Goal: Transaction & Acquisition: Purchase product/service

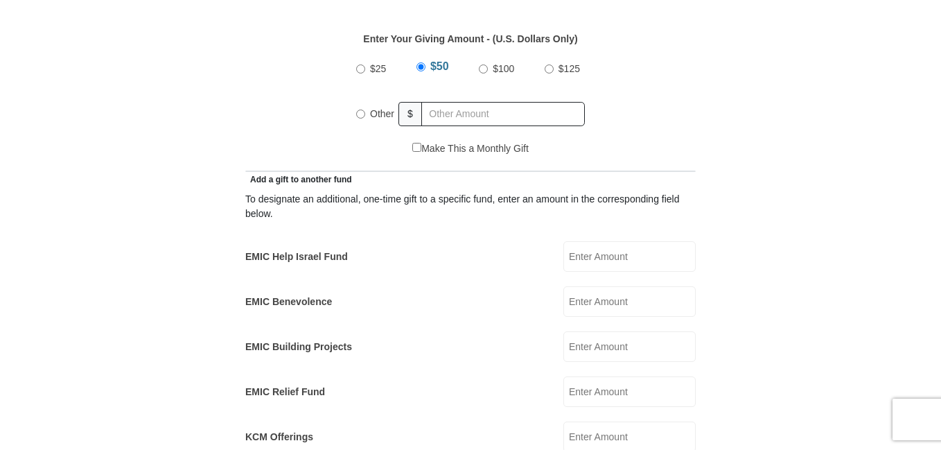
scroll to position [662, 0]
click at [362, 109] on input "Other" at bounding box center [363, 113] width 9 height 9
radio input "true"
click at [438, 102] on input "text" at bounding box center [505, 114] width 159 height 24
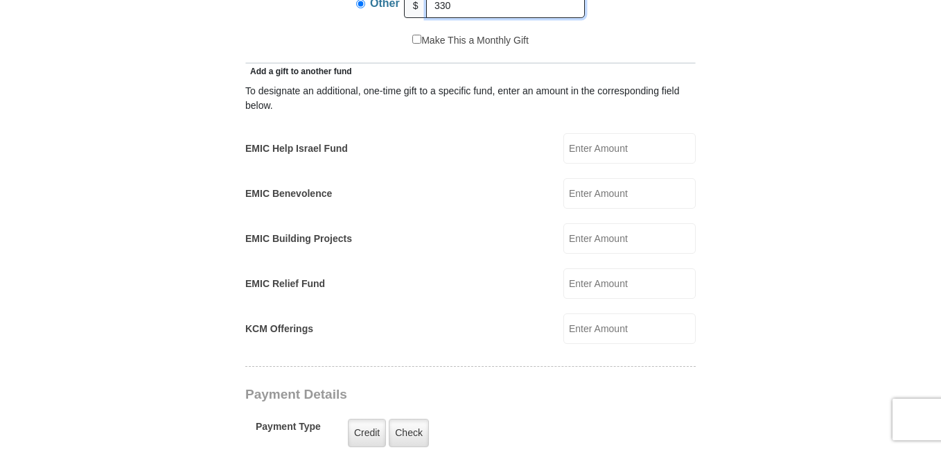
scroll to position [771, 0]
type input "330"
click at [571, 132] on input "EMIC Help Israel Fund" at bounding box center [629, 147] width 132 height 30
type input "220"
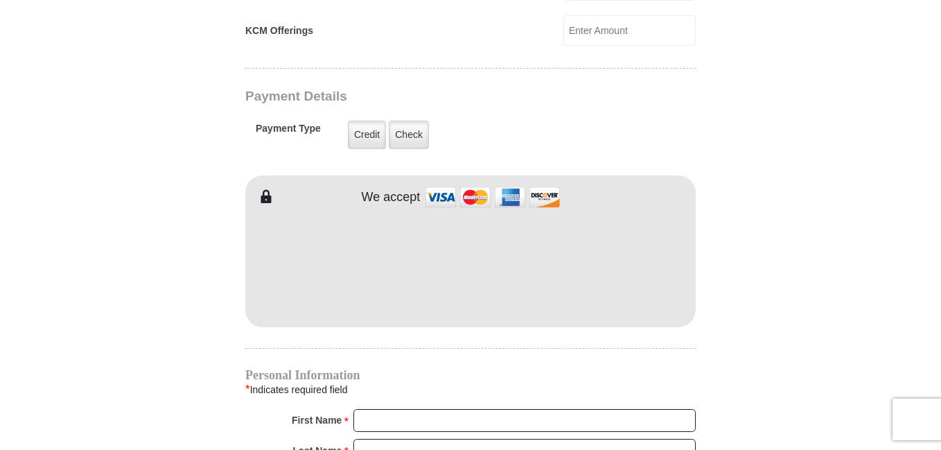
scroll to position [1069, 0]
click at [408, 123] on label "Check" at bounding box center [409, 133] width 40 height 28
click at [0, 0] on input "Check" at bounding box center [0, 0] width 0 height 0
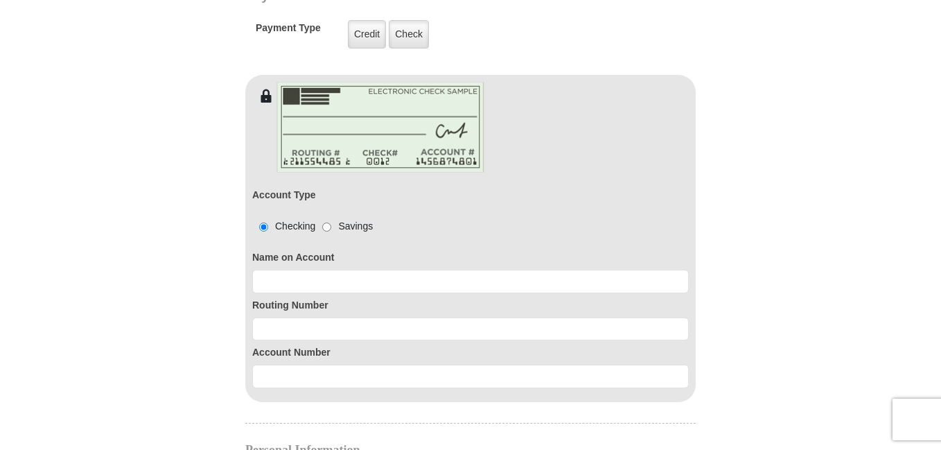
scroll to position [1184, 0]
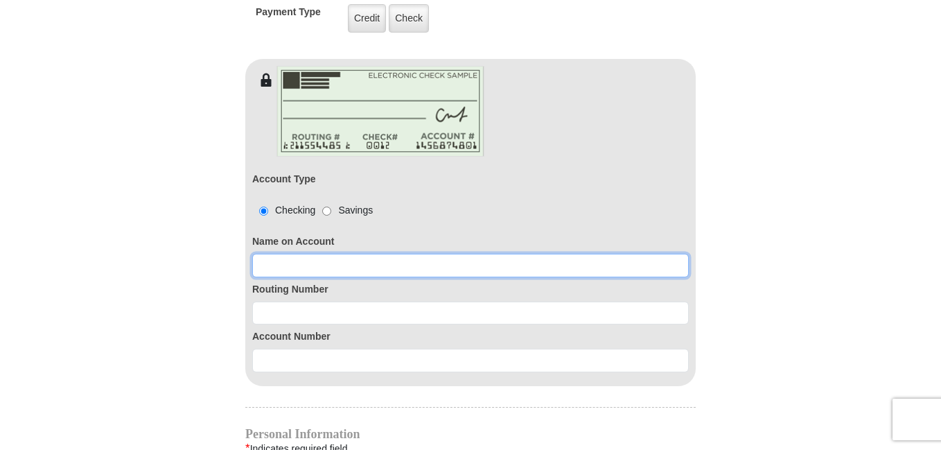
click at [290, 254] on input at bounding box center [470, 266] width 436 height 24
type input "Joy Buchert Cruz"
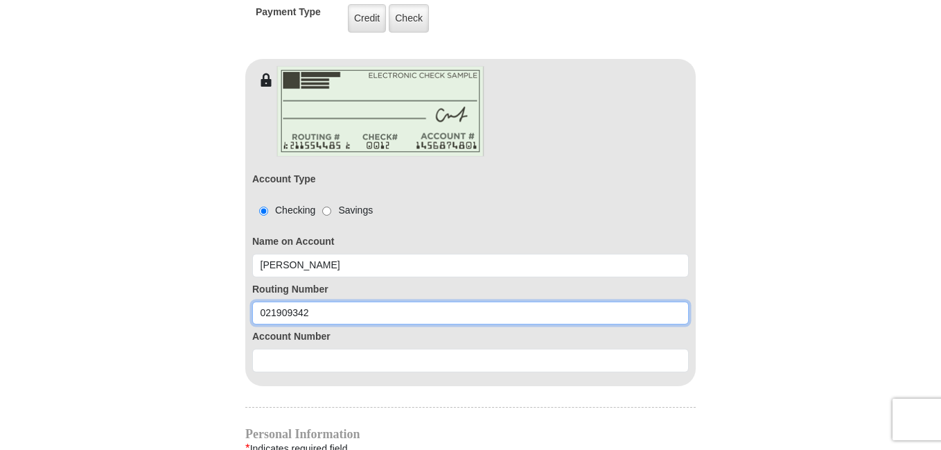
type input "021909342"
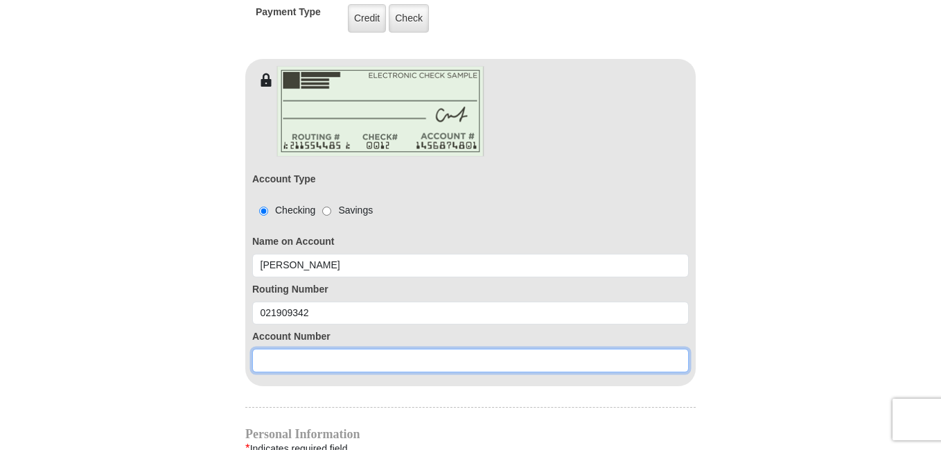
click at [267, 349] on input at bounding box center [470, 360] width 436 height 24
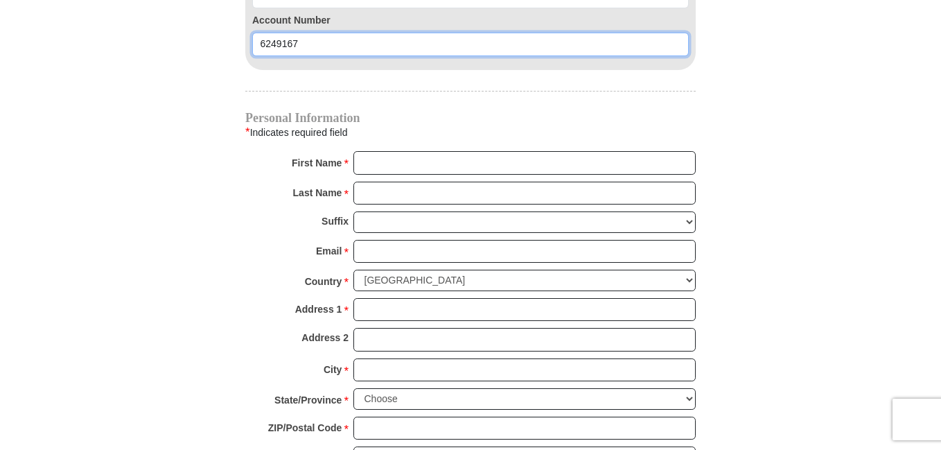
scroll to position [1502, 0]
type input "6249167"
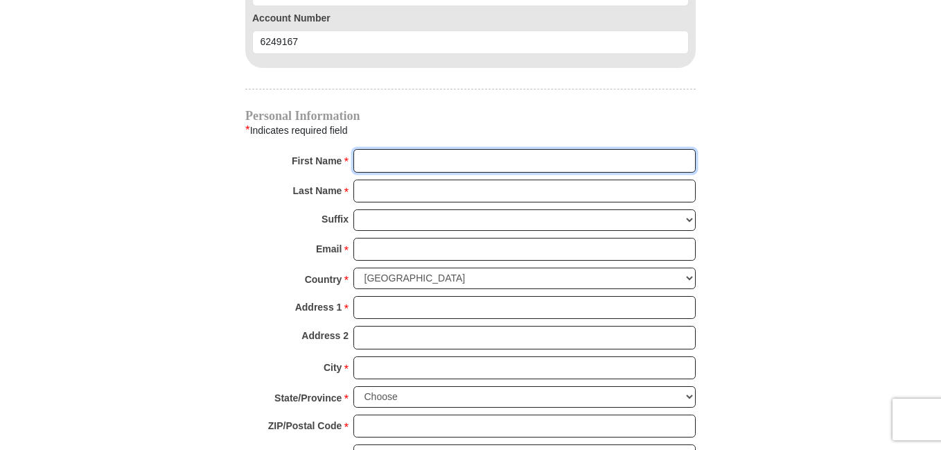
click at [379, 151] on input "First Name *" at bounding box center [524, 161] width 342 height 24
type input "Joy"
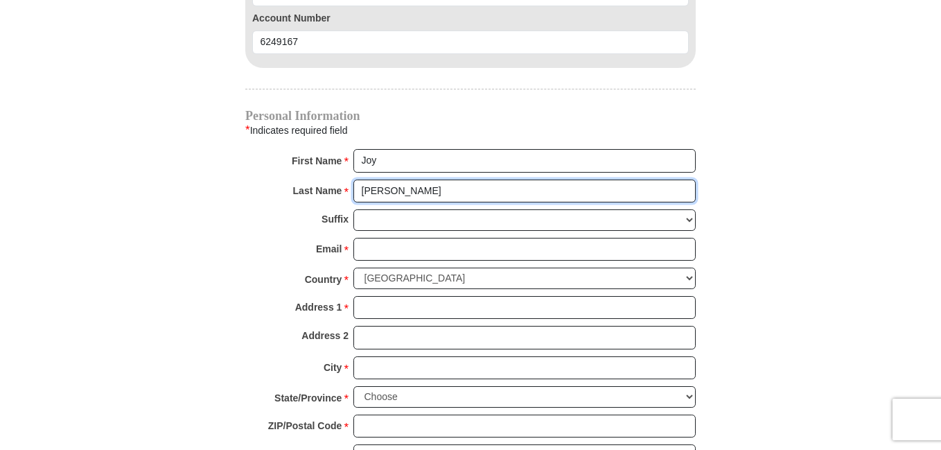
type input "Cruz"
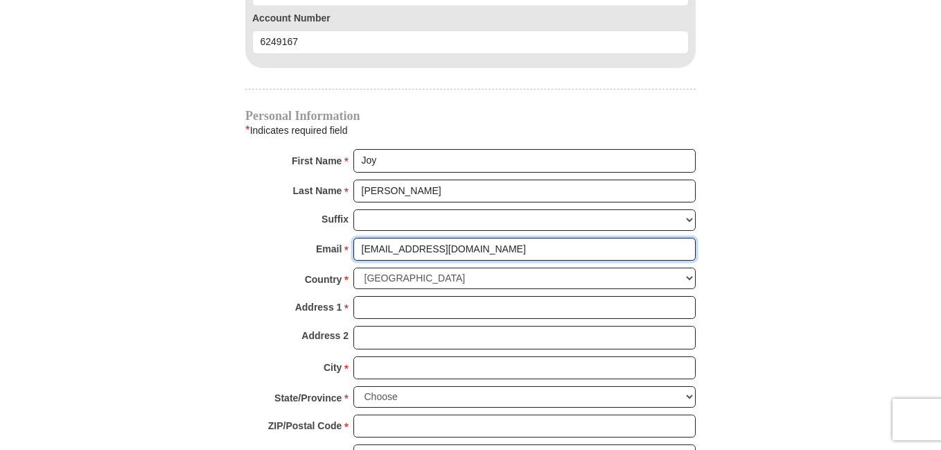
type input "joyc2@yahoo.com"
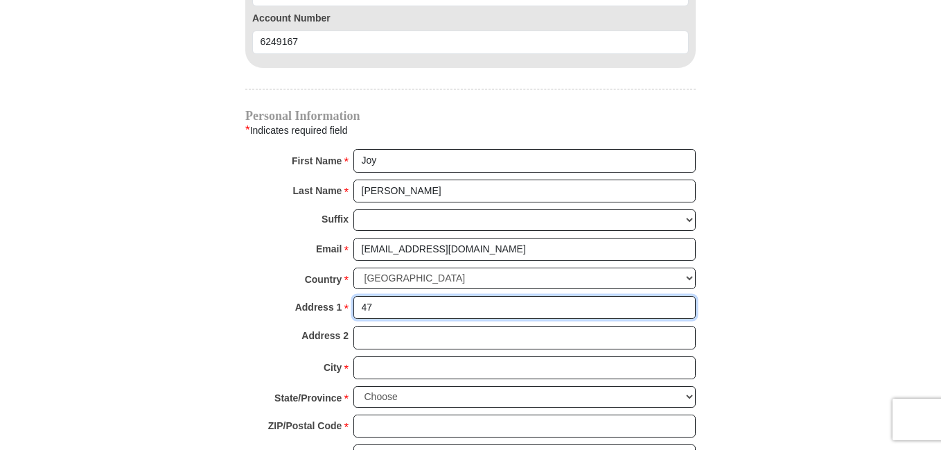
type input "47 MILLER HEIGHTS RD"
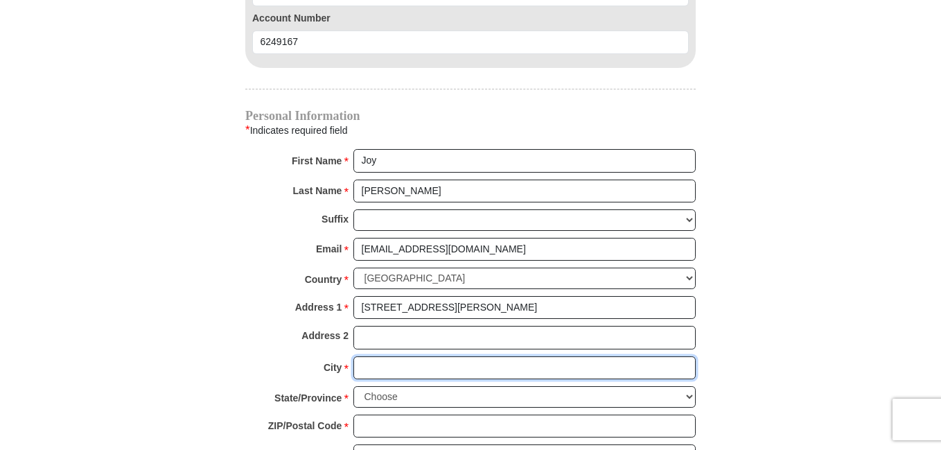
type input "ROSCOE"
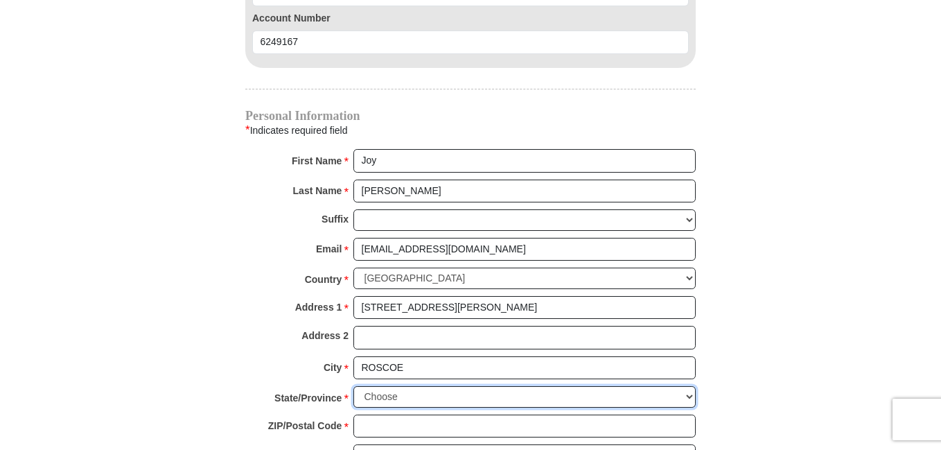
select select "NY"
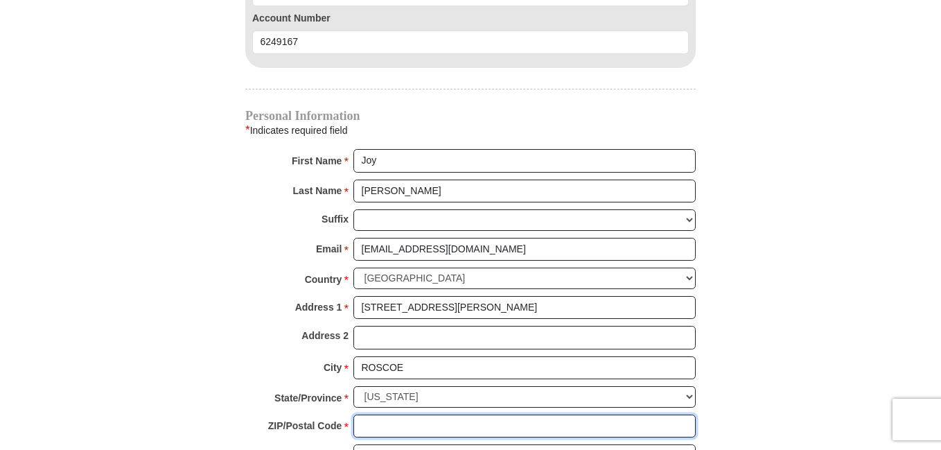
type input "12776"
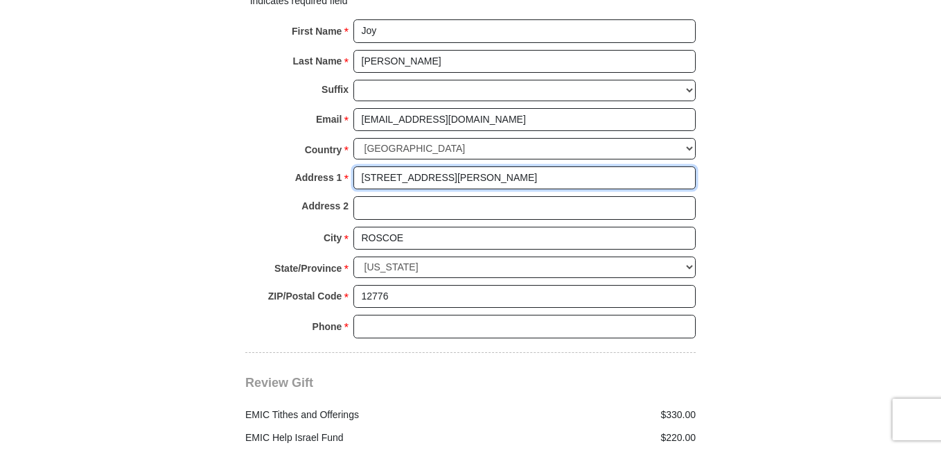
scroll to position [1646, 0]
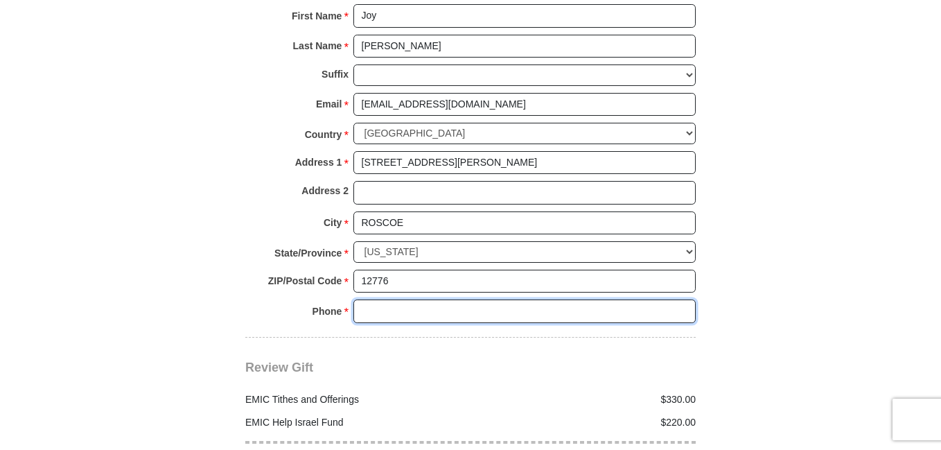
click at [387, 299] on input "Phone * *" at bounding box center [524, 311] width 342 height 24
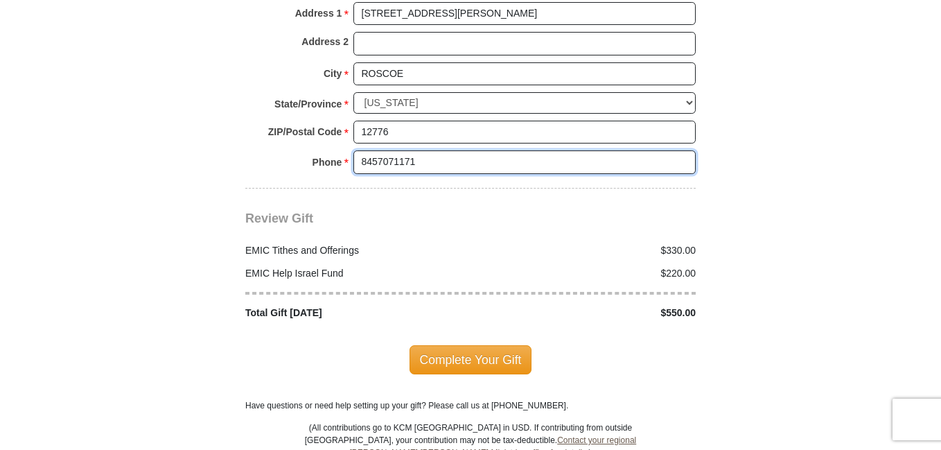
scroll to position [1807, 0]
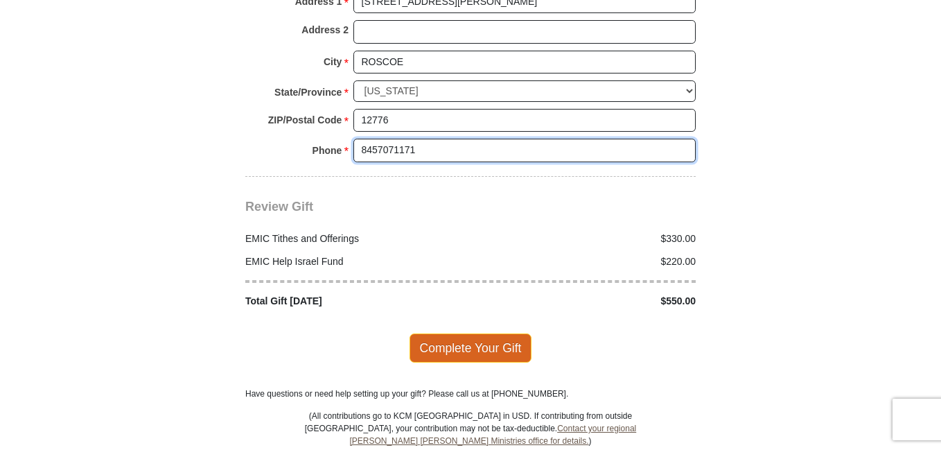
type input "8457071171"
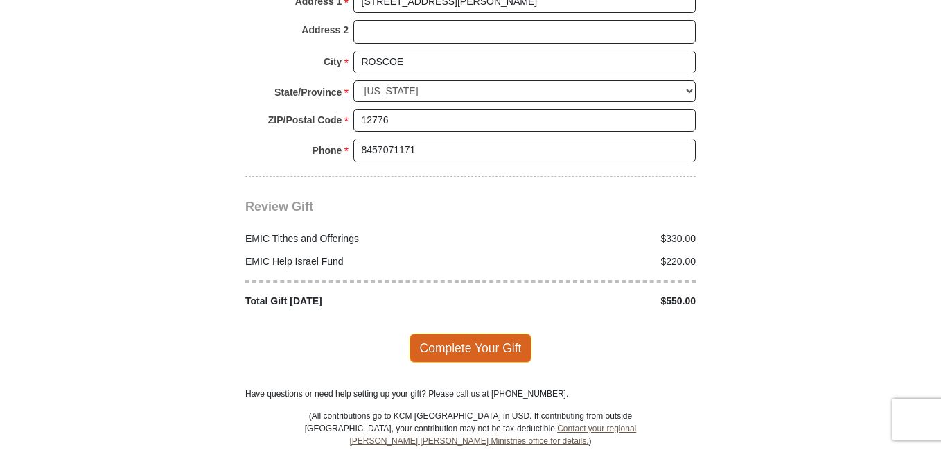
click at [478, 334] on span "Complete Your Gift" at bounding box center [470, 347] width 123 height 29
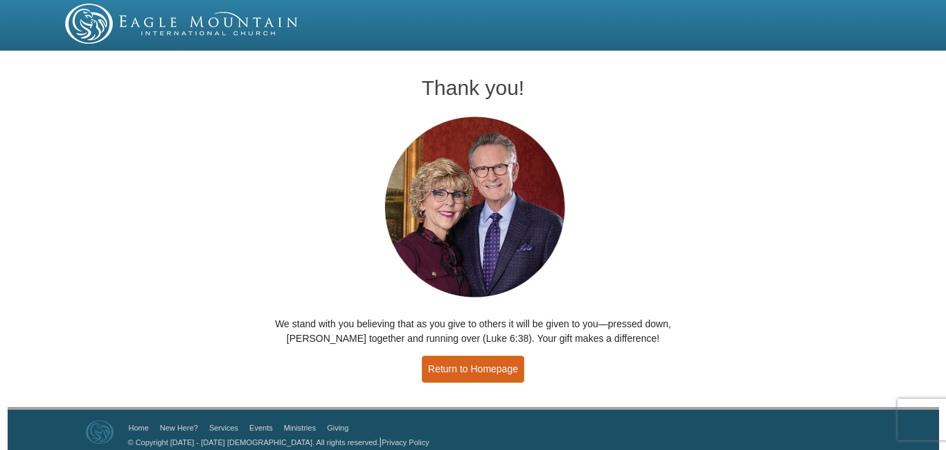
click at [460, 369] on link "Return to Homepage" at bounding box center [473, 368] width 103 height 27
